Goal: Transaction & Acquisition: Purchase product/service

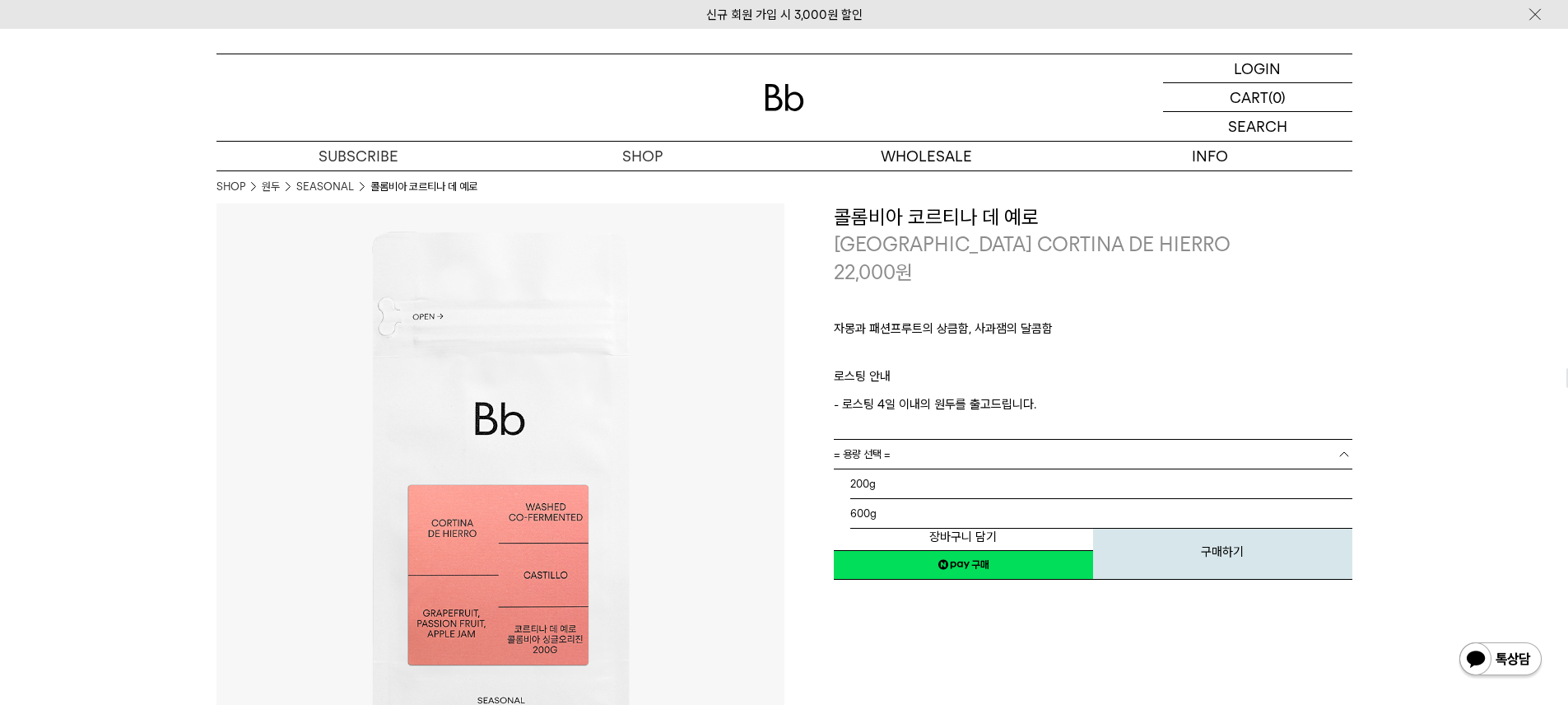
click at [999, 457] on link "= 용량 선택 =" at bounding box center [1093, 454] width 519 height 29
click at [999, 477] on li "200g" at bounding box center [1102, 484] width 502 height 30
click at [998, 481] on link "= 용량을 먼저 선택해 주세요 =" at bounding box center [1093, 483] width 519 height 29
click at [997, 482] on link "= 분쇄도 선택 =" at bounding box center [1093, 483] width 519 height 29
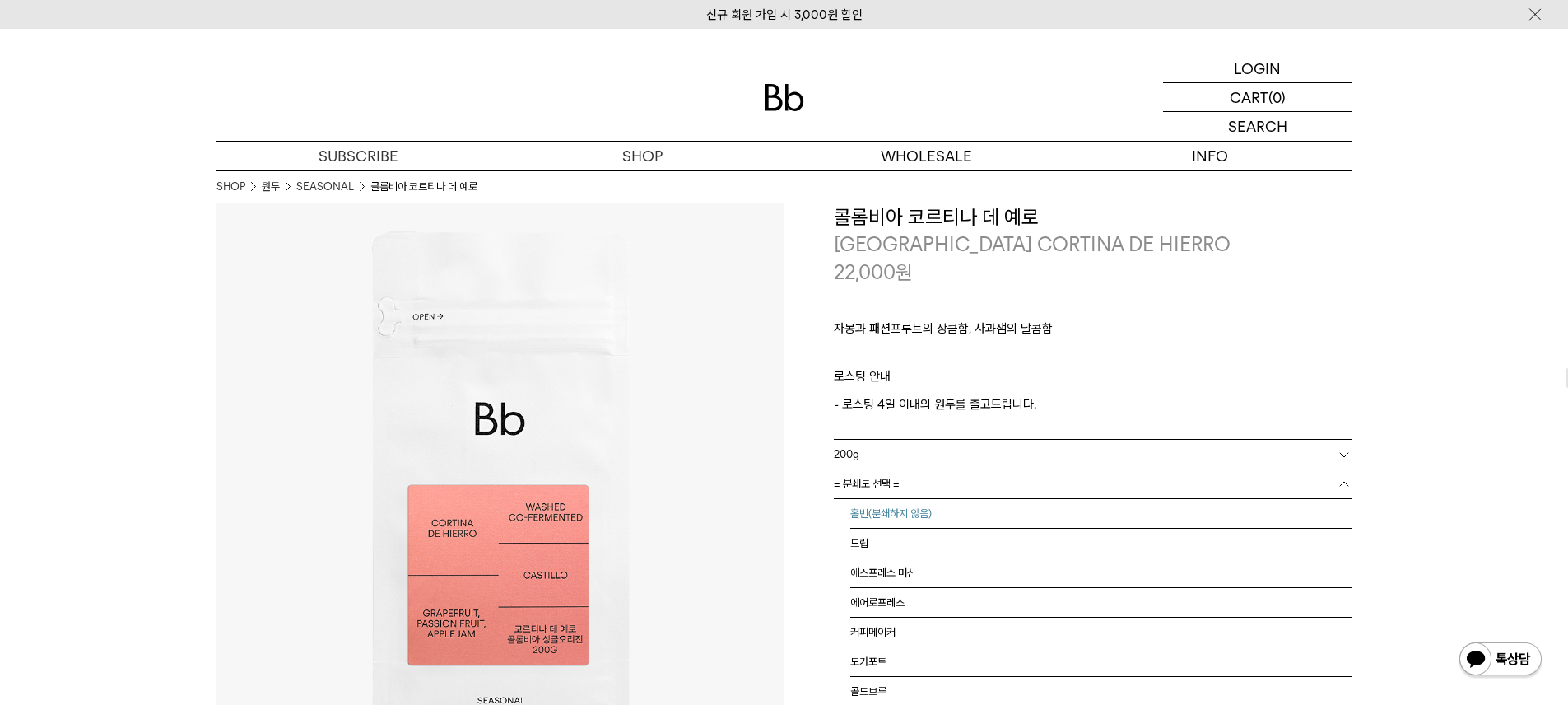
click at [985, 506] on li "홀빈(분쇄하지 않음)" at bounding box center [1102, 514] width 502 height 30
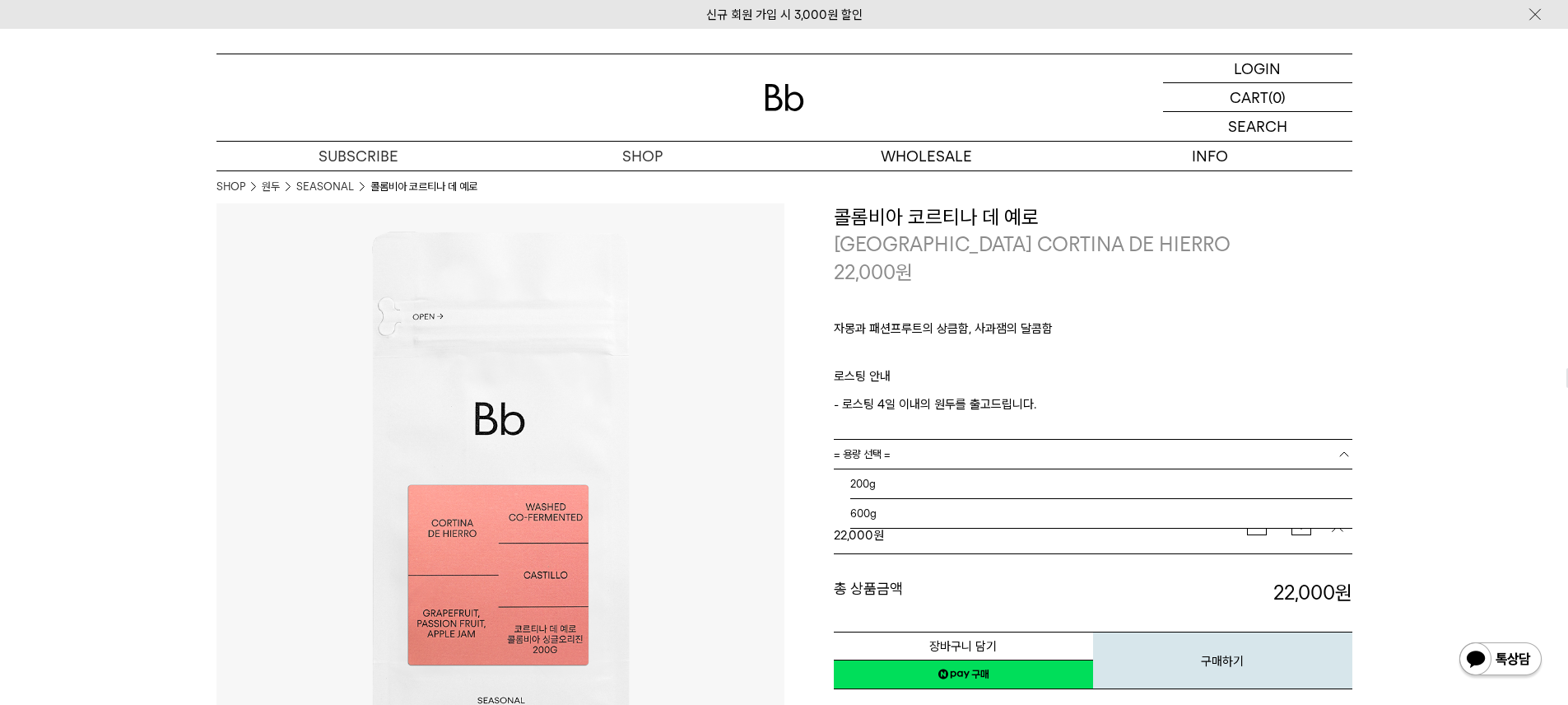
click at [990, 463] on link "= 용량 선택 =" at bounding box center [1093, 454] width 519 height 29
click at [975, 505] on li "600g" at bounding box center [1102, 514] width 502 height 30
click at [1017, 486] on link "= 분쇄도 선택 =" at bounding box center [1093, 483] width 519 height 29
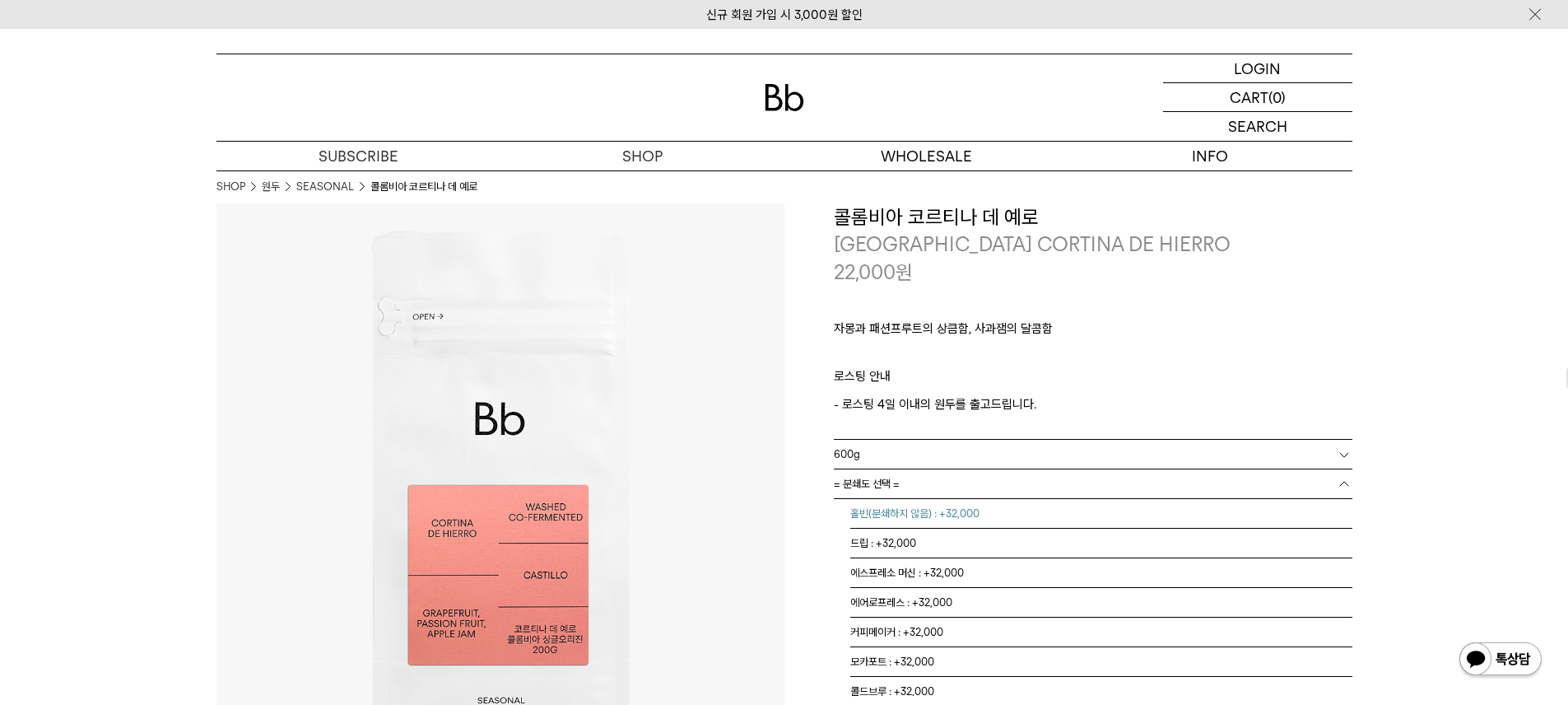
click at [994, 517] on li "홀빈(분쇄하지 않음) : +32,000" at bounding box center [1102, 514] width 502 height 30
